Goal: Navigation & Orientation: Locate item on page

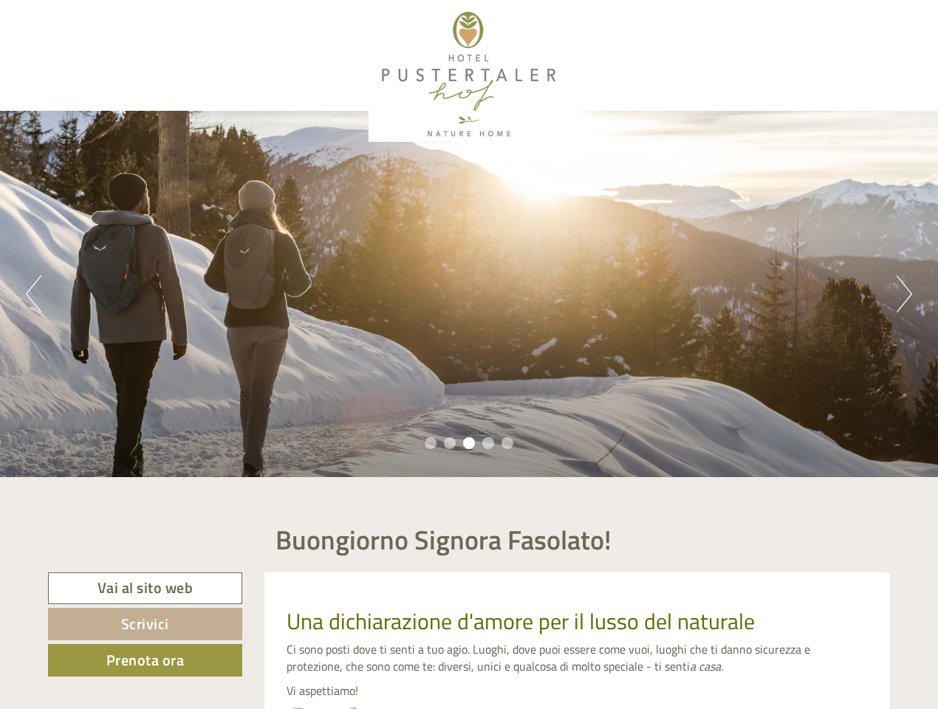
click at [469, 354] on div "Previous Next 1 2 3 4 5" at bounding box center [469, 294] width 938 height 366
click at [33, 294] on button "Previous" at bounding box center [34, 293] width 16 height 37
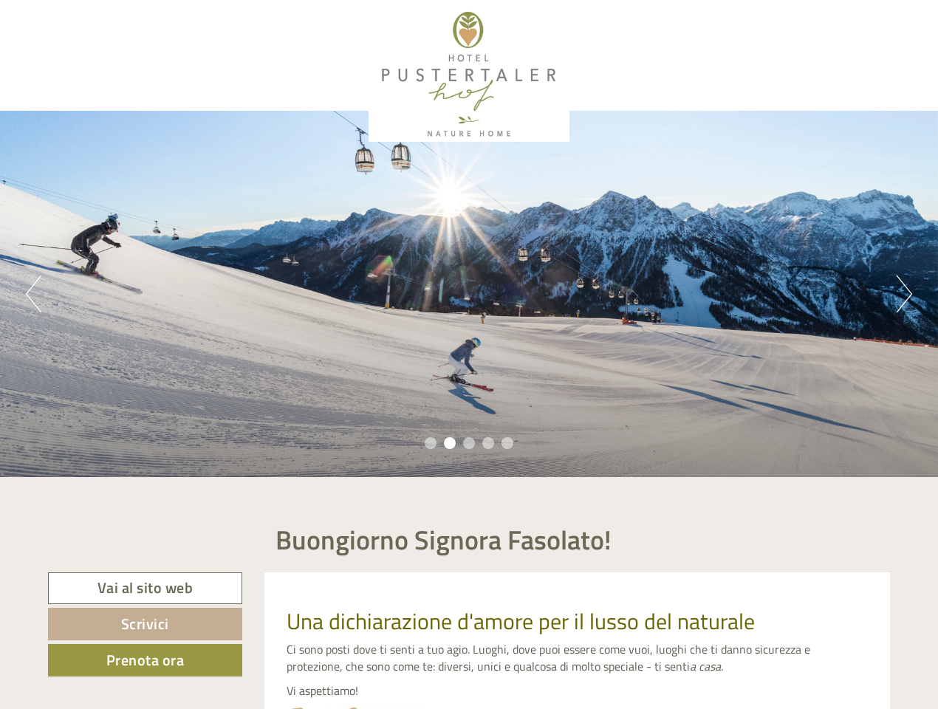
click at [469, 294] on div "Previous Next 1 2 3 4 5" at bounding box center [469, 294] width 938 height 366
click at [904, 294] on button "Next" at bounding box center [904, 293] width 16 height 37
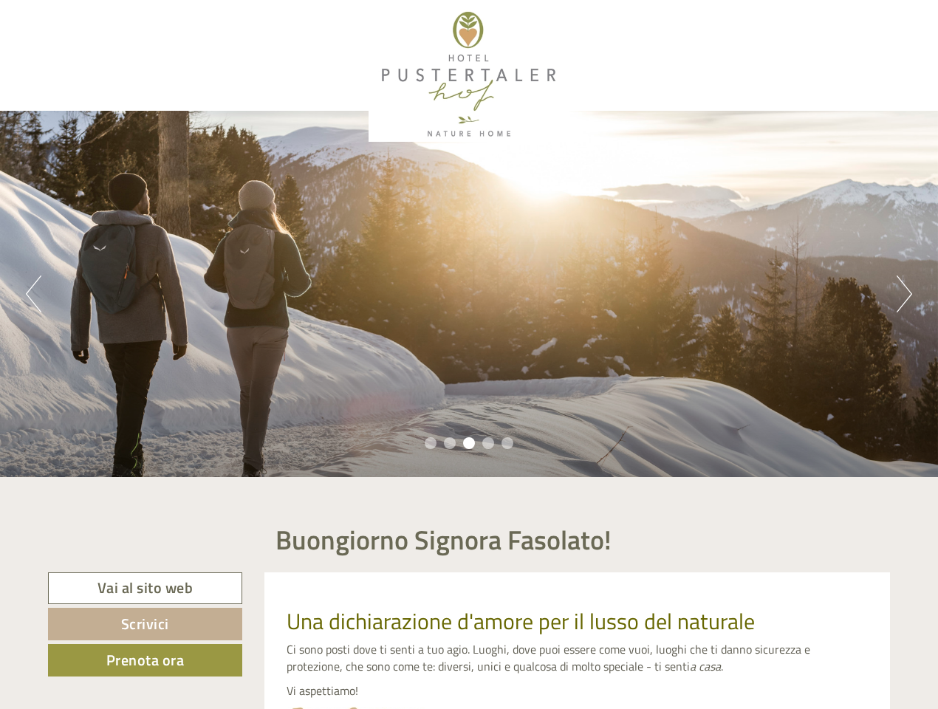
click at [430, 443] on li "1" at bounding box center [431, 443] width 12 height 12
click at [450, 443] on li "2" at bounding box center [450, 443] width 12 height 12
click at [469, 443] on li "3" at bounding box center [469, 443] width 12 height 12
click at [488, 443] on li "4" at bounding box center [488, 443] width 12 height 12
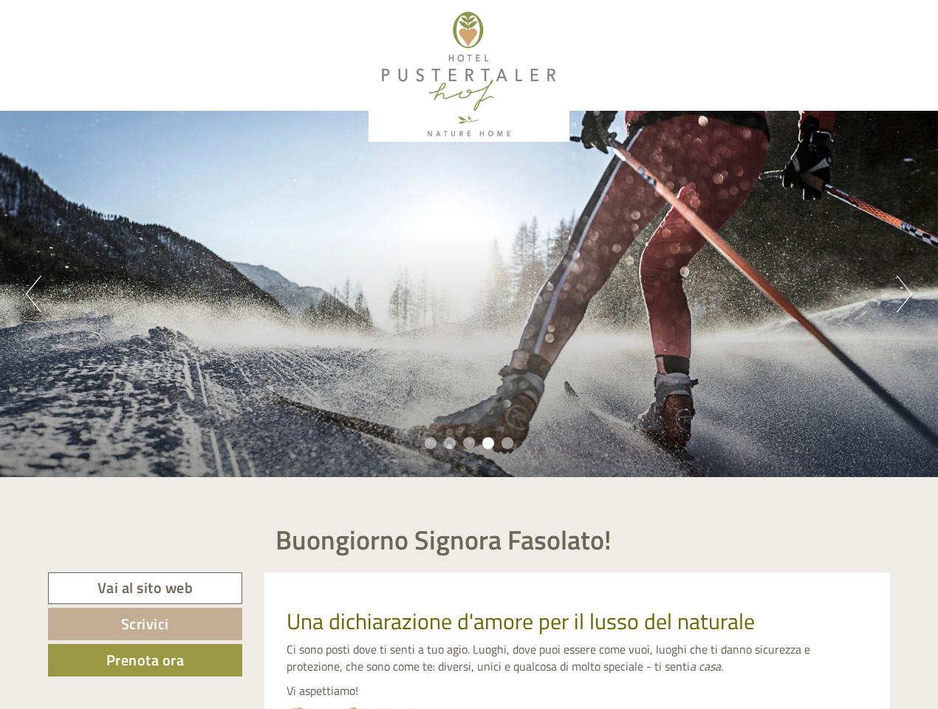
click at [507, 443] on li "5" at bounding box center [507, 443] width 12 height 12
